Goal: Use online tool/utility

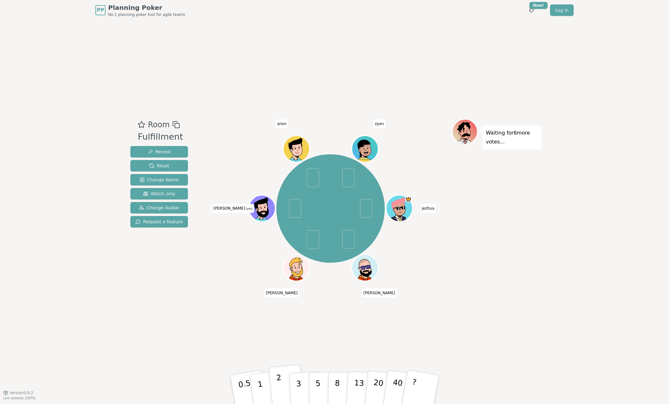
click at [287, 388] on button "2" at bounding box center [287, 390] width 36 height 51
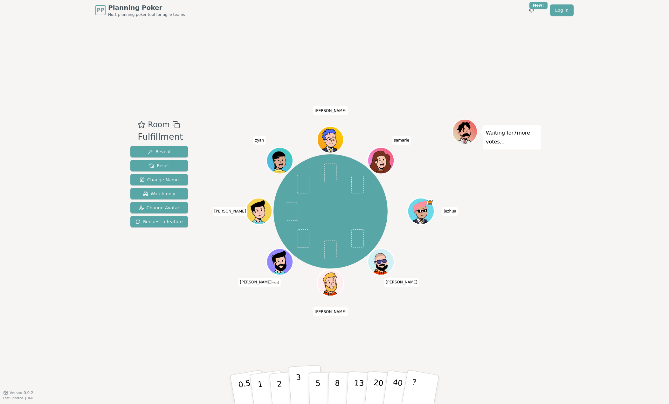
click at [301, 386] on button "3" at bounding box center [306, 390] width 35 height 50
click at [277, 385] on p "2" at bounding box center [280, 390] width 8 height 35
click at [294, 396] on button "3" at bounding box center [306, 390] width 35 height 50
click at [272, 385] on button "2" at bounding box center [287, 390] width 36 height 51
click at [288, 384] on button "2" at bounding box center [287, 390] width 36 height 51
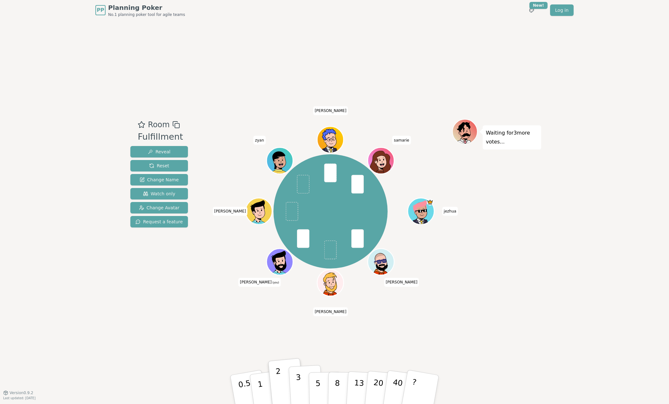
click at [295, 386] on button "3" at bounding box center [306, 390] width 35 height 50
click at [285, 380] on button "2" at bounding box center [287, 390] width 36 height 51
click at [300, 380] on button "3" at bounding box center [306, 390] width 35 height 50
click at [283, 381] on button "2" at bounding box center [287, 390] width 36 height 51
